Goal: Obtain resource: Obtain resource

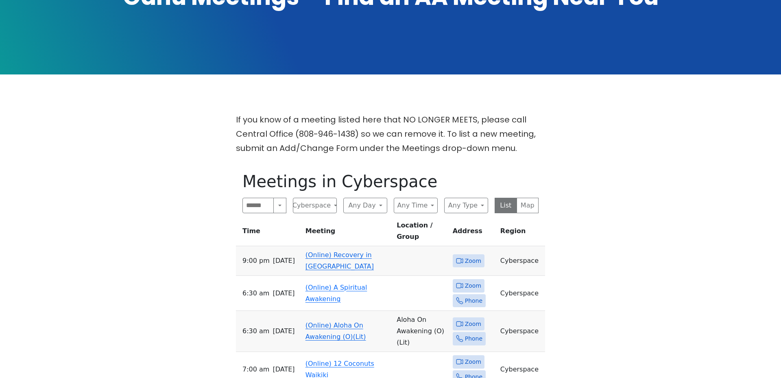
scroll to position [179, 0]
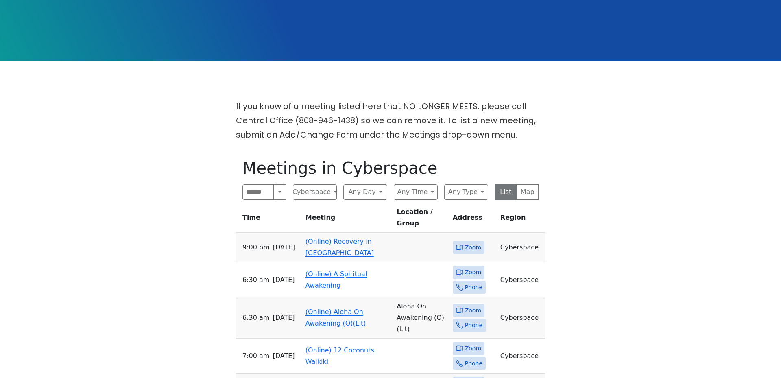
click at [346, 237] on link "(Online) Recovery in [GEOGRAPHIC_DATA]" at bounding box center [339, 246] width 68 height 19
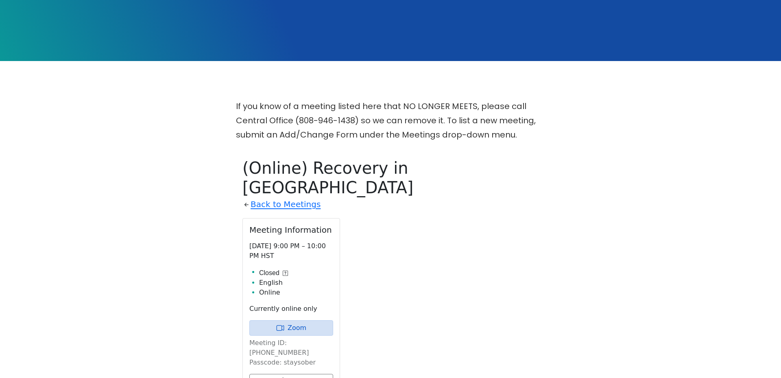
scroll to position [331, 0]
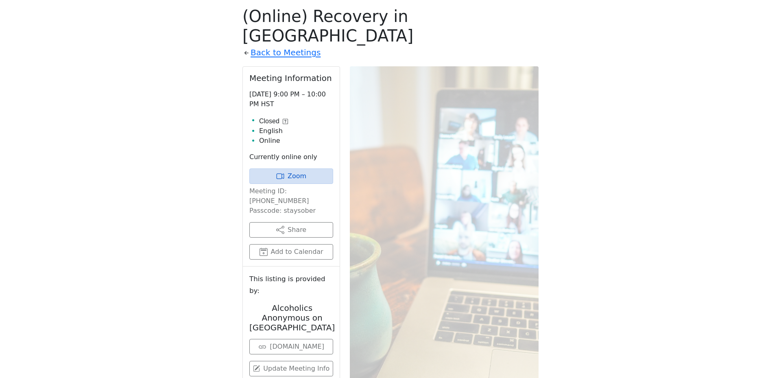
drag, startPoint x: 285, startPoint y: 171, endPoint x: 294, endPoint y: 176, distance: 10.9
click at [294, 186] on p "Meeting ID: [PHONE_NUMBER] Passcode: staysober" at bounding box center [291, 200] width 84 height 29
click at [285, 186] on p "Meeting ID: [PHONE_NUMBER] Passcode: staysober" at bounding box center [291, 200] width 84 height 29
drag, startPoint x: 285, startPoint y: 171, endPoint x: 325, endPoint y: 168, distance: 40.0
click at [325, 186] on p "Meeting ID: [PHONE_NUMBER] Passcode: staysober" at bounding box center [291, 200] width 84 height 29
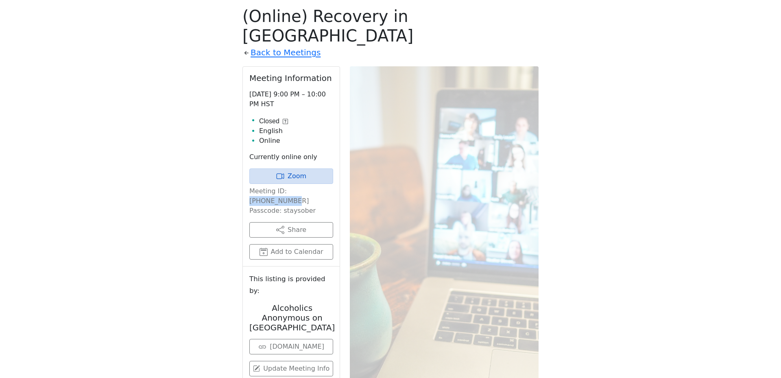
copy p "[PHONE_NUMBER]"
click at [293, 186] on p "Meeting ID: [PHONE_NUMBER] Passcode: staysober" at bounding box center [291, 200] width 84 height 29
copy p "staysober"
